Goal: Task Accomplishment & Management: Use online tool/utility

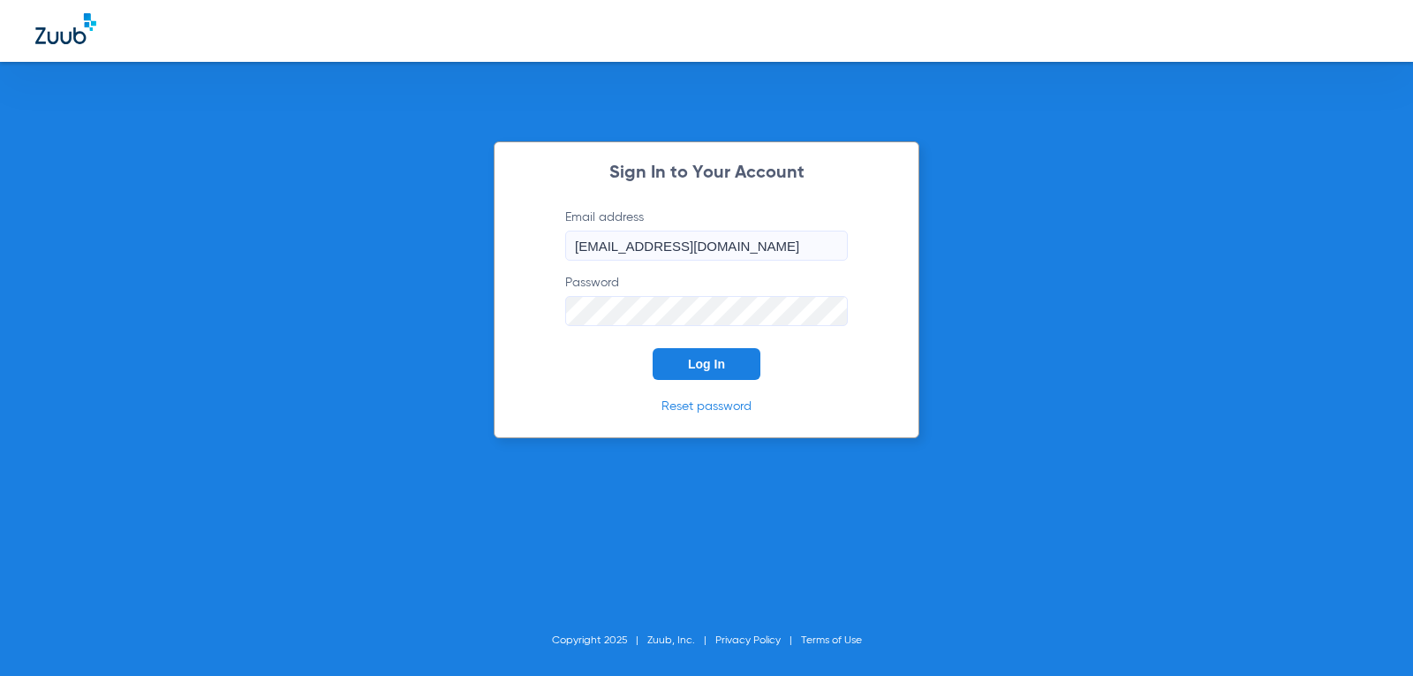
click at [722, 359] on button "Log In" at bounding box center [707, 364] width 108 height 32
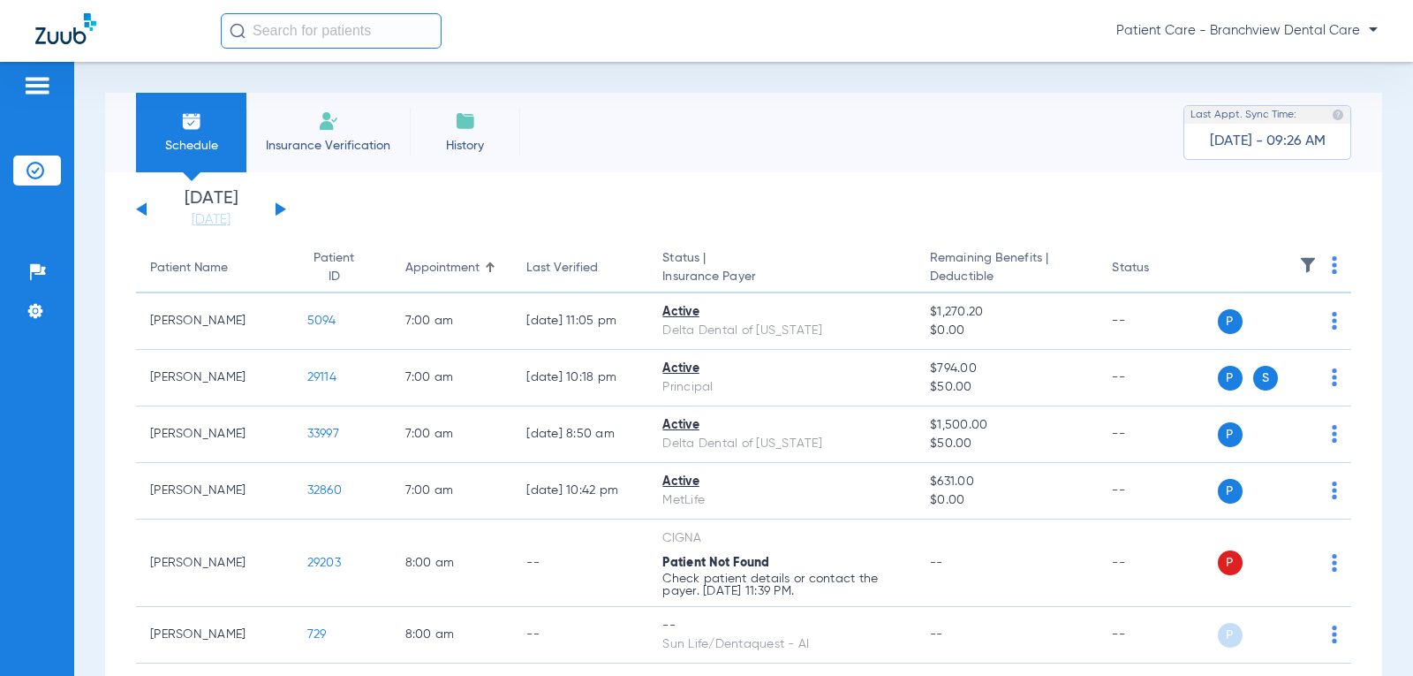
click at [282, 213] on div "[DATE] [DATE] [DATE] [DATE] [DATE] [DATE] [DATE] [DATE] [DATE] [DATE] [DATE] [D…" at bounding box center [211, 209] width 150 height 39
click at [278, 211] on button at bounding box center [281, 208] width 11 height 13
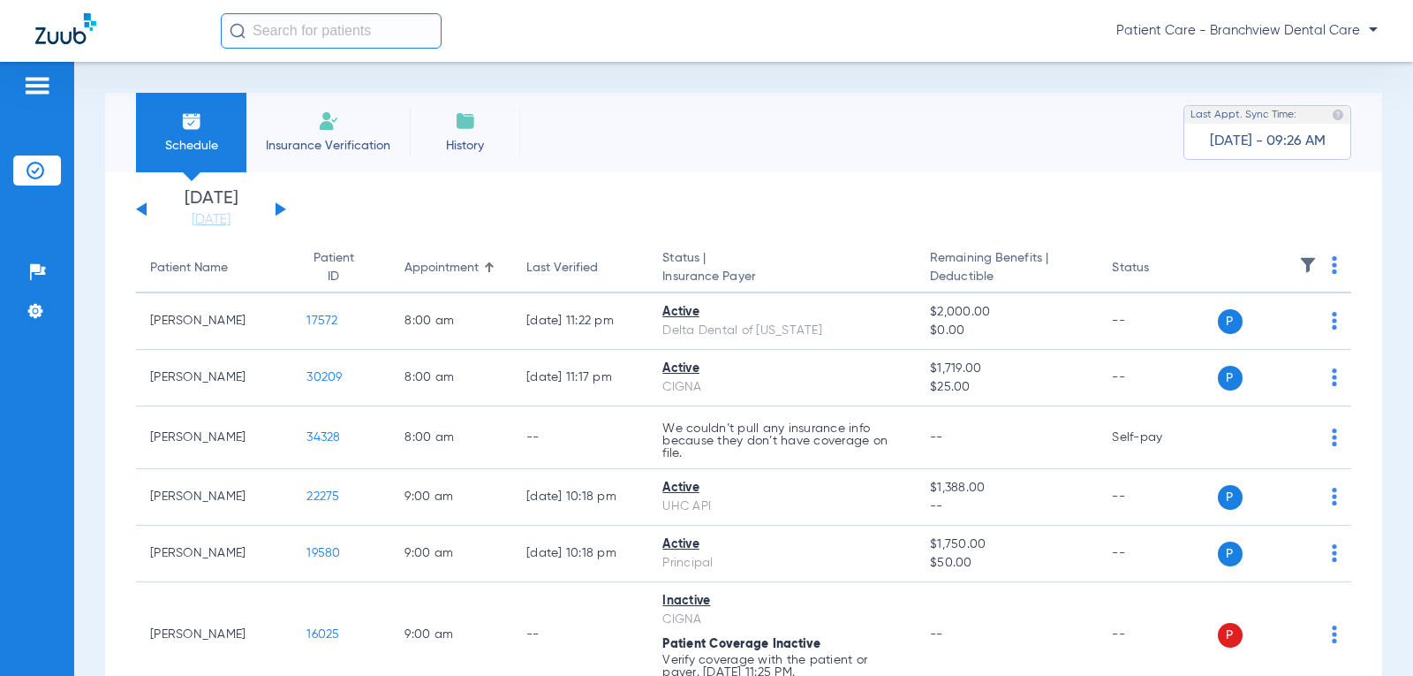
click at [277, 208] on button at bounding box center [281, 208] width 11 height 13
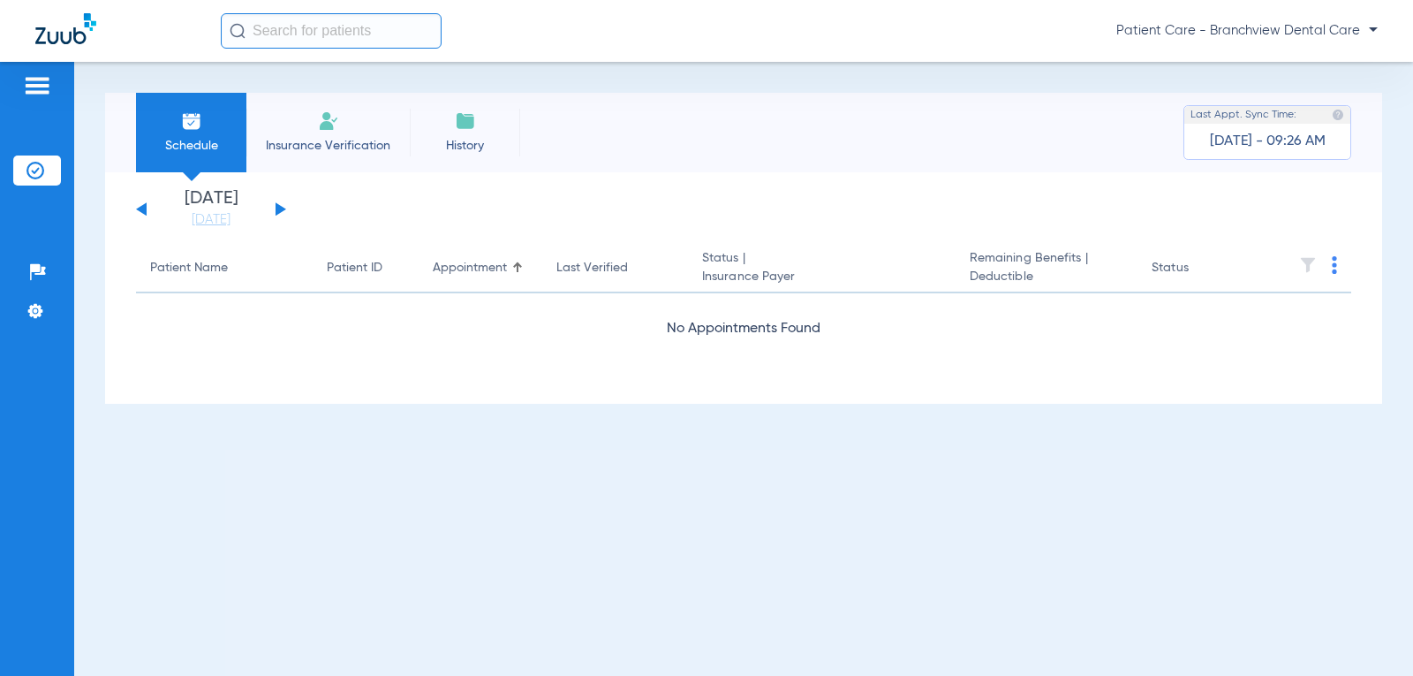
click at [277, 208] on button at bounding box center [281, 208] width 11 height 13
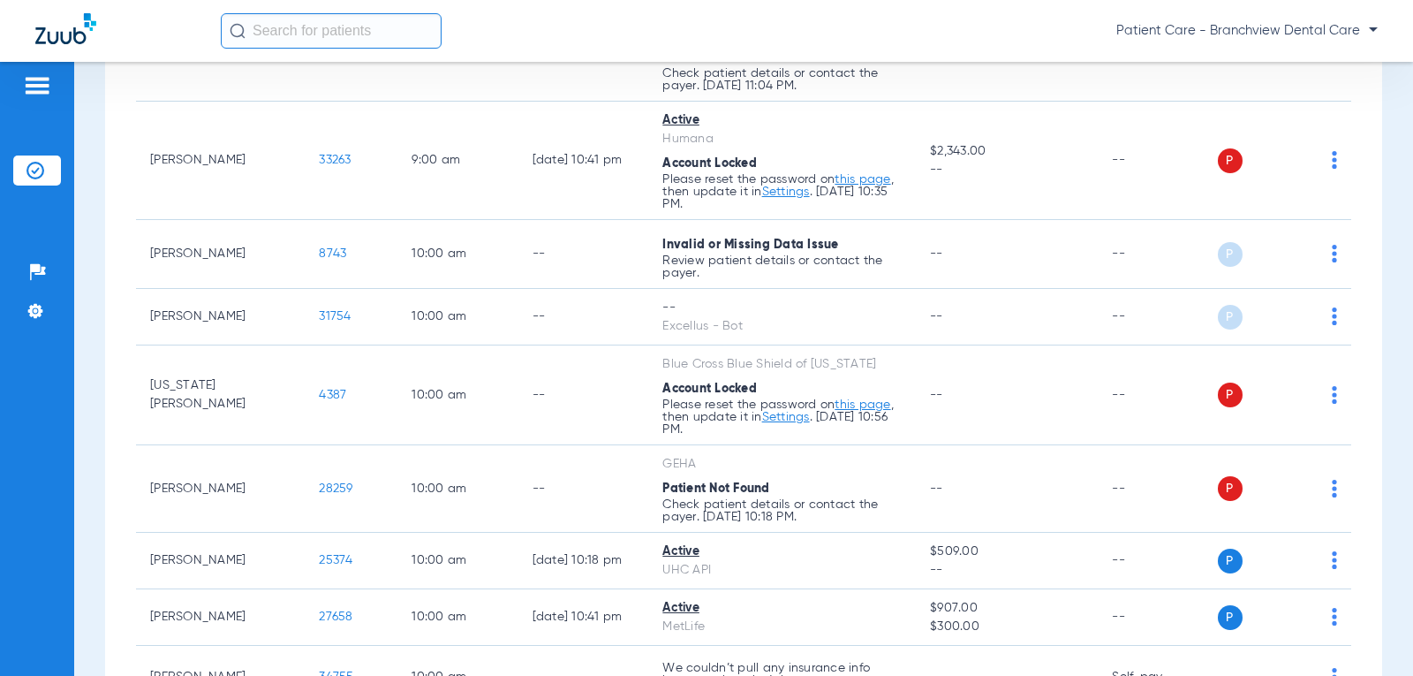
scroll to position [1413, 0]
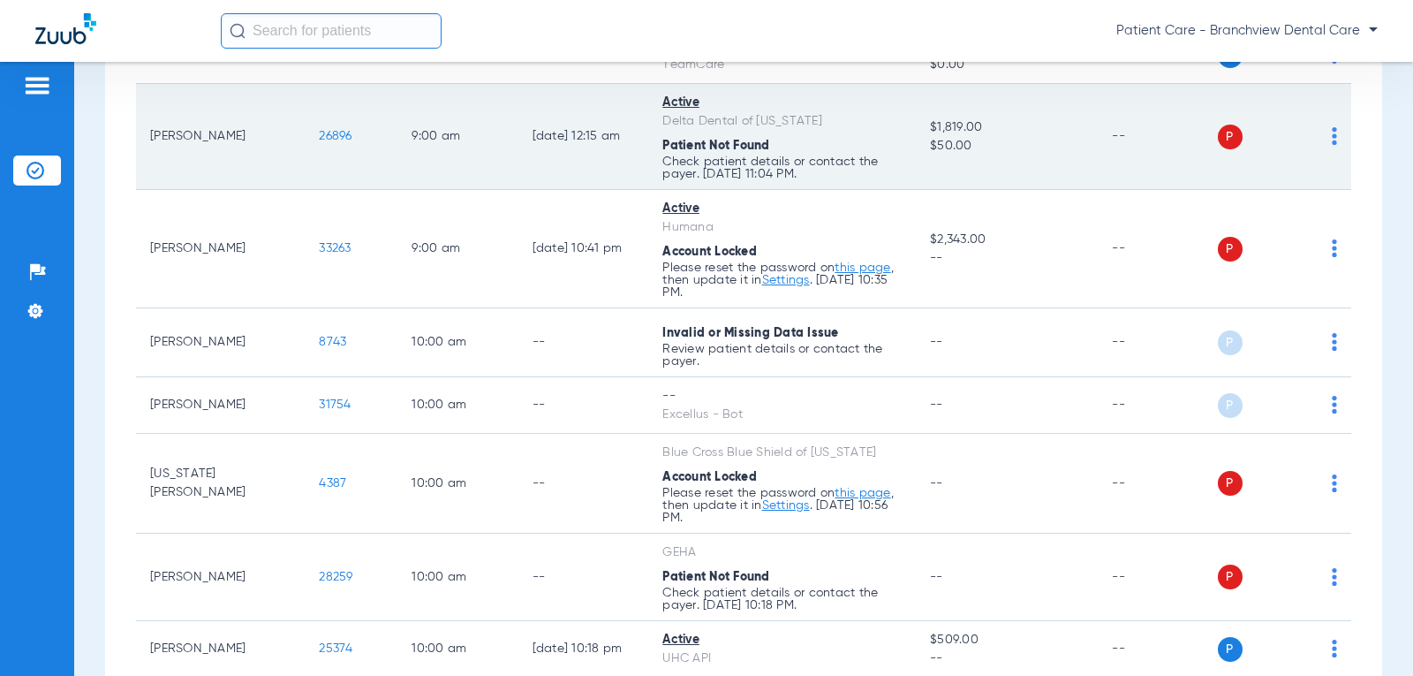
click at [1318, 139] on div "P S" at bounding box center [1278, 137] width 120 height 25
click at [1218, 140] on span "P" at bounding box center [1230, 137] width 25 height 25
click at [319, 133] on span "26896" at bounding box center [335, 136] width 33 height 12
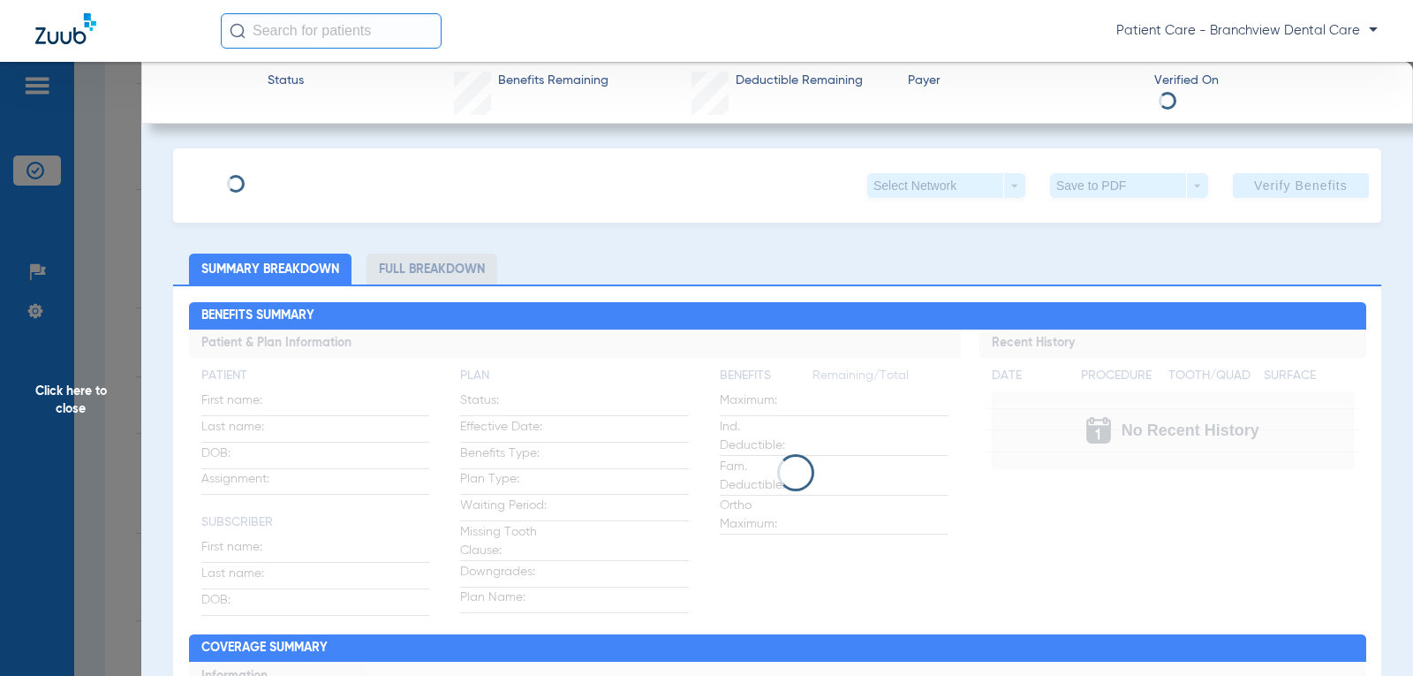
type input "[PERSON_NAME]"
type input "[DATE]"
type input "112686"
type input "06101001"
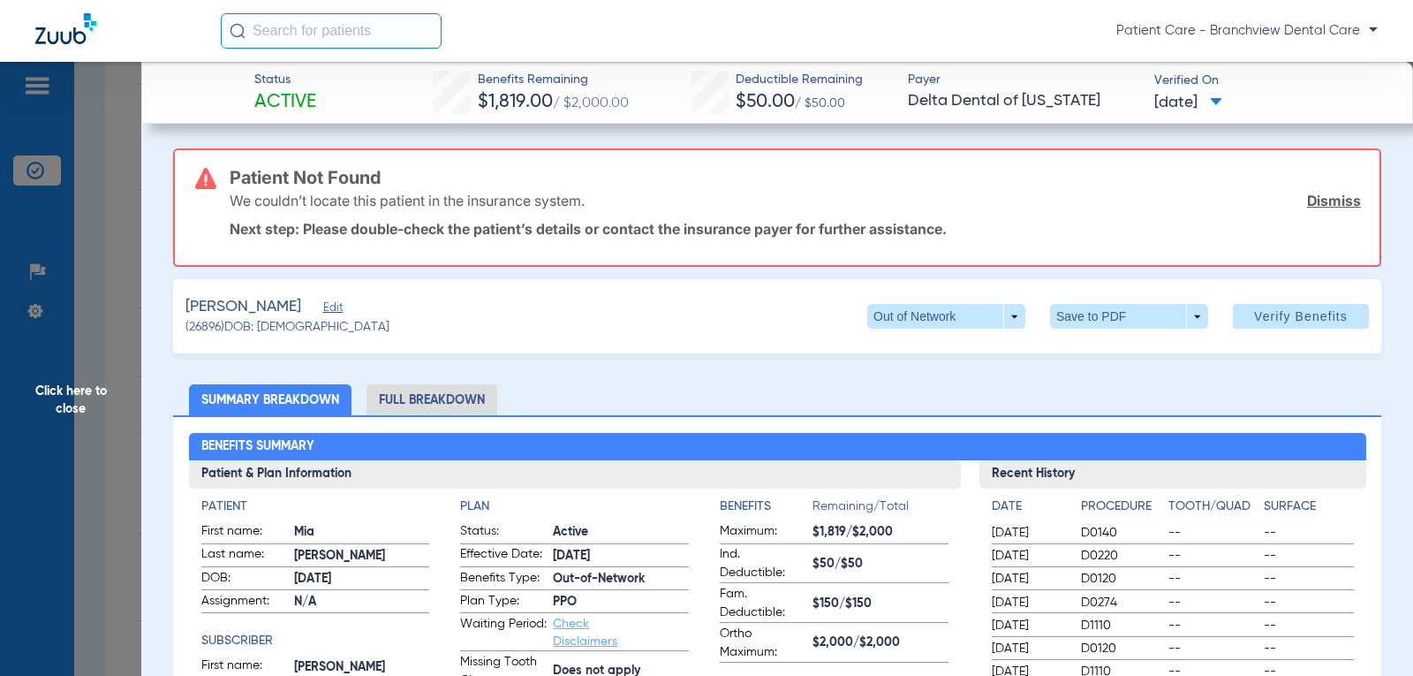
click at [323, 309] on span "Edit" at bounding box center [331, 309] width 16 height 17
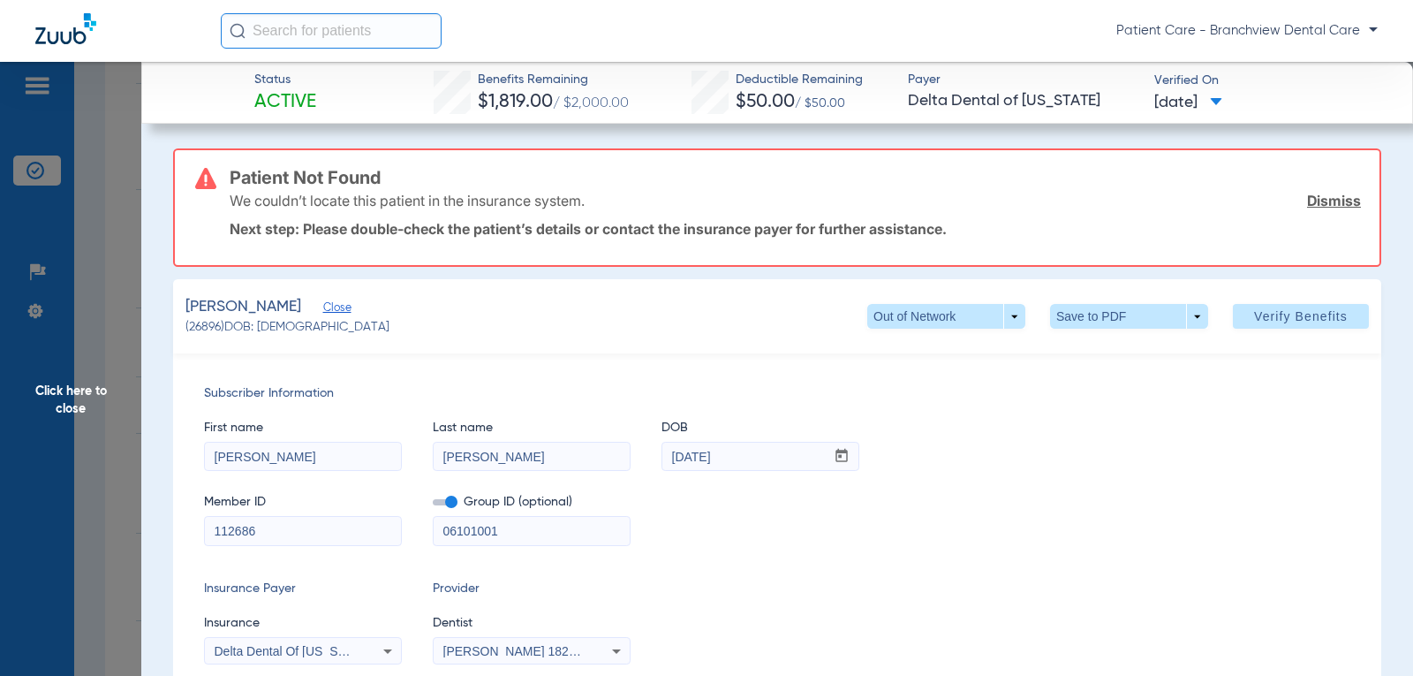
click at [209, 536] on input "112686" at bounding box center [303, 531] width 196 height 28
type input "5112686"
click at [1272, 317] on span "Verify Benefits" at bounding box center [1301, 316] width 94 height 14
